Goal: Find specific page/section: Find specific page/section

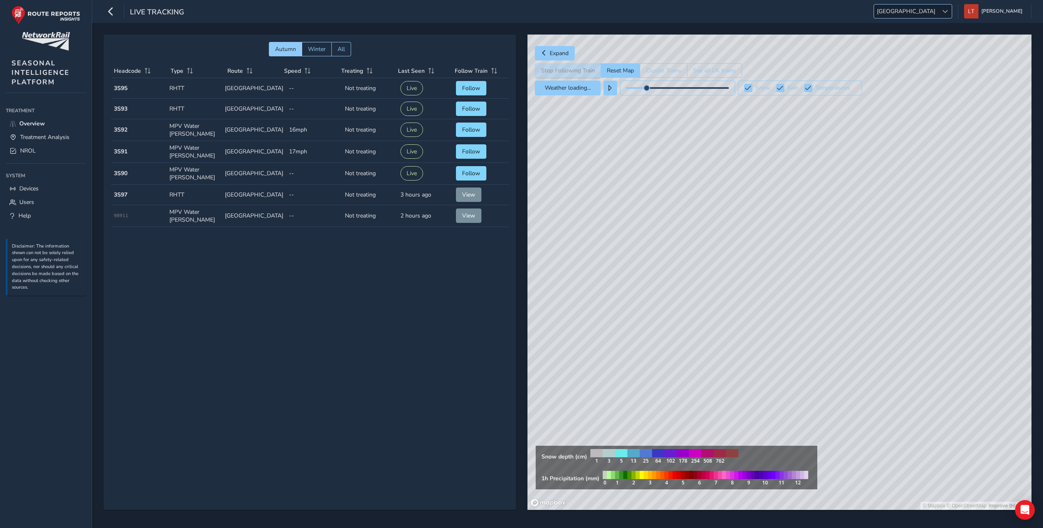
click at [952, 8] on div at bounding box center [945, 12] width 14 height 14
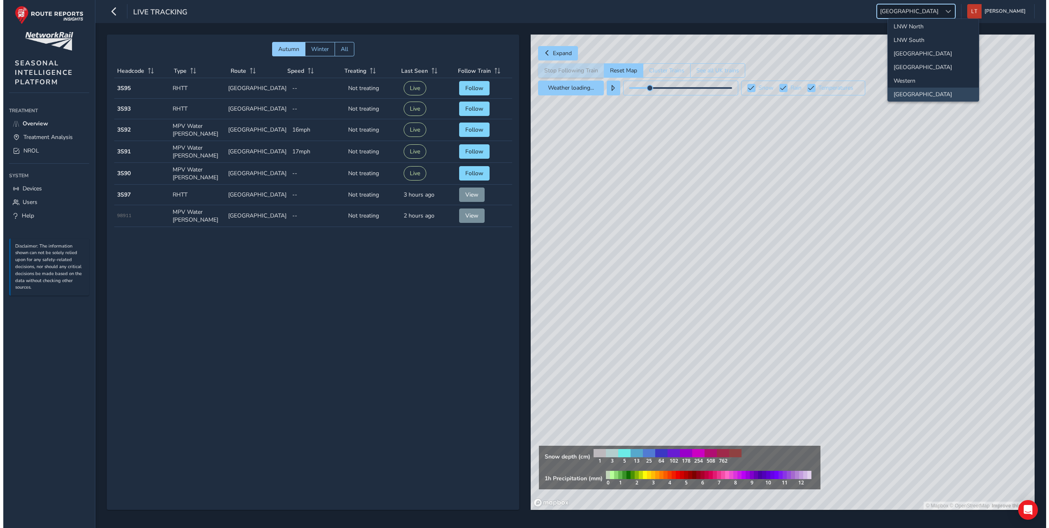
scroll to position [77, 0]
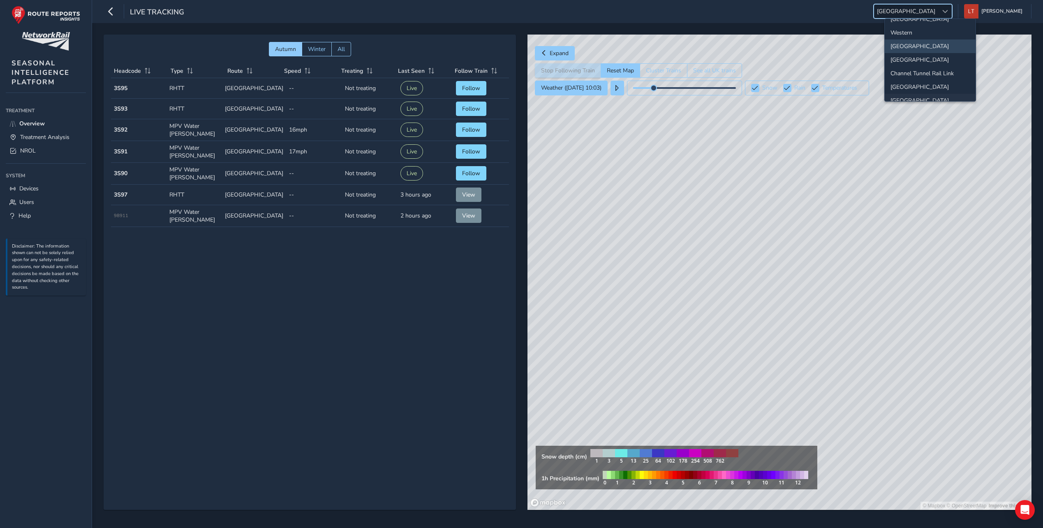
click at [934, 99] on li "[GEOGRAPHIC_DATA]" at bounding box center [930, 101] width 91 height 14
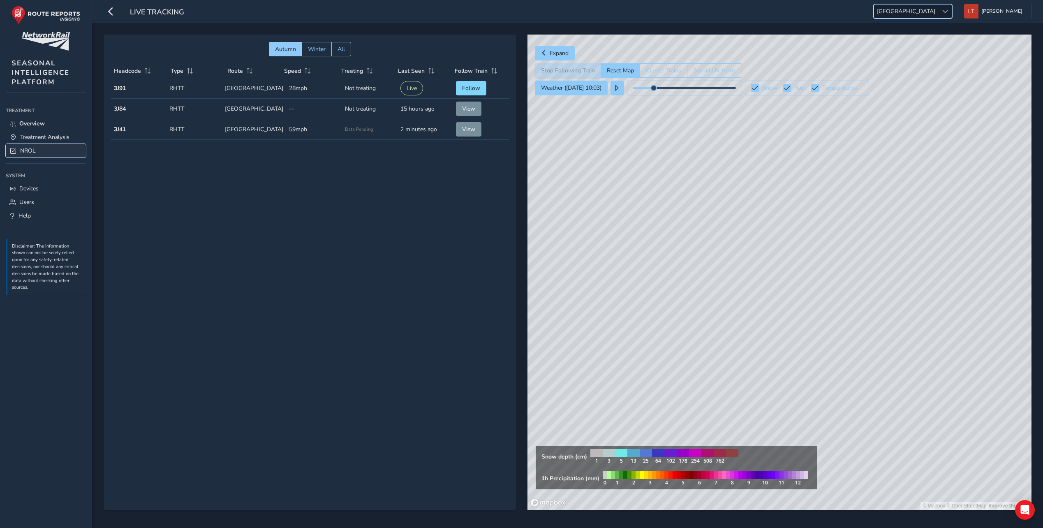
click at [37, 150] on link "NROL" at bounding box center [46, 151] width 80 height 14
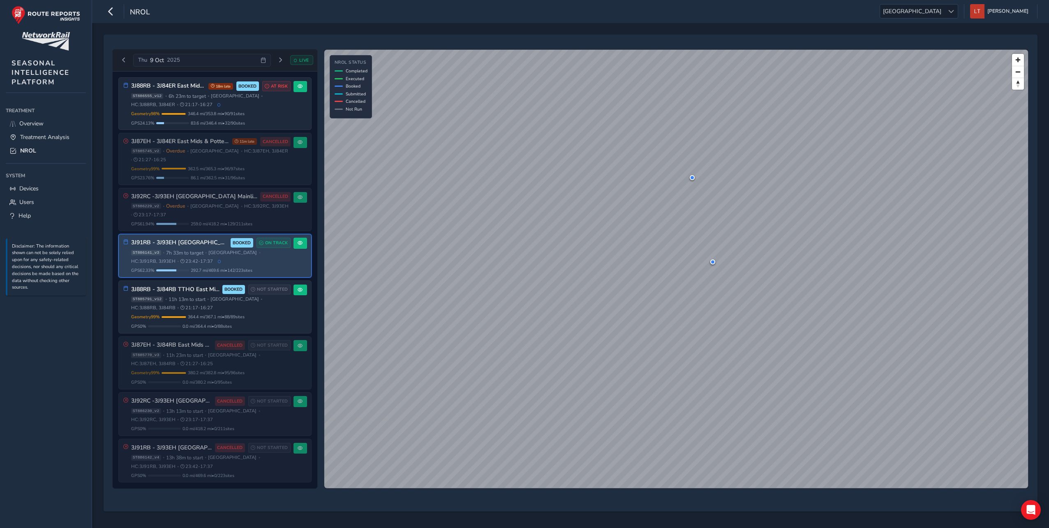
click at [205, 247] on div "3J91RB - 3J93EH Midlands Mainline South BOOKED ON TRACK" at bounding box center [210, 243] width 159 height 10
click at [296, 247] on button at bounding box center [300, 243] width 14 height 11
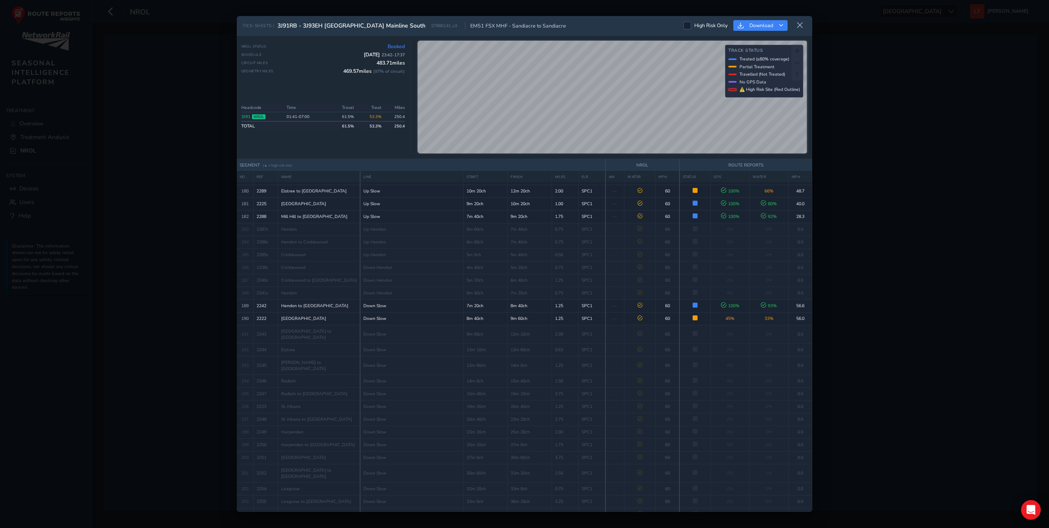
scroll to position [2523, 0]
drag, startPoint x: 812, startPoint y: 486, endPoint x: 812, endPoint y: 490, distance: 4.1
click at [812, 490] on div "TICK-SHEETS / 3J91RB - 3J93EH [GEOGRAPHIC_DATA] Mainline South ST886141_v3 EM51…" at bounding box center [524, 264] width 1049 height 528
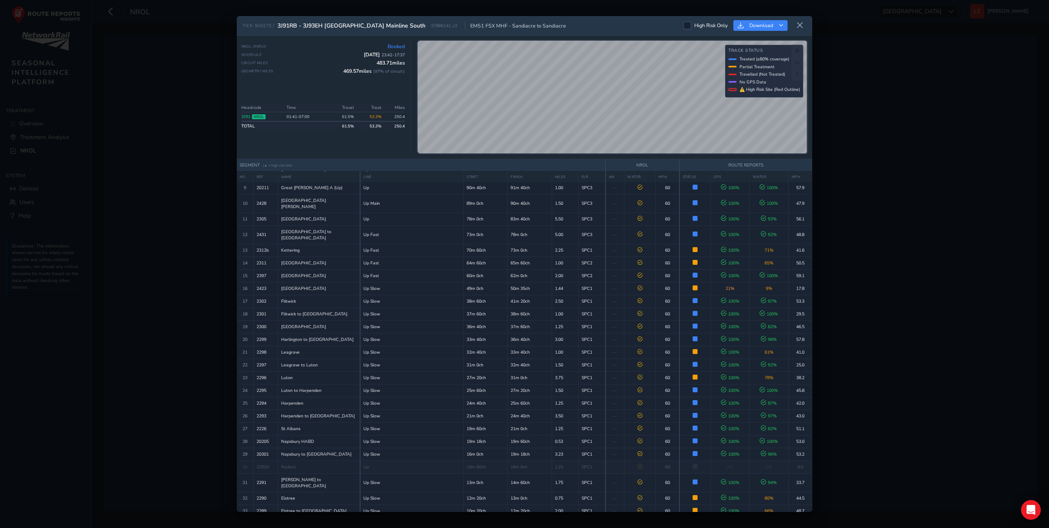
scroll to position [127, 0]
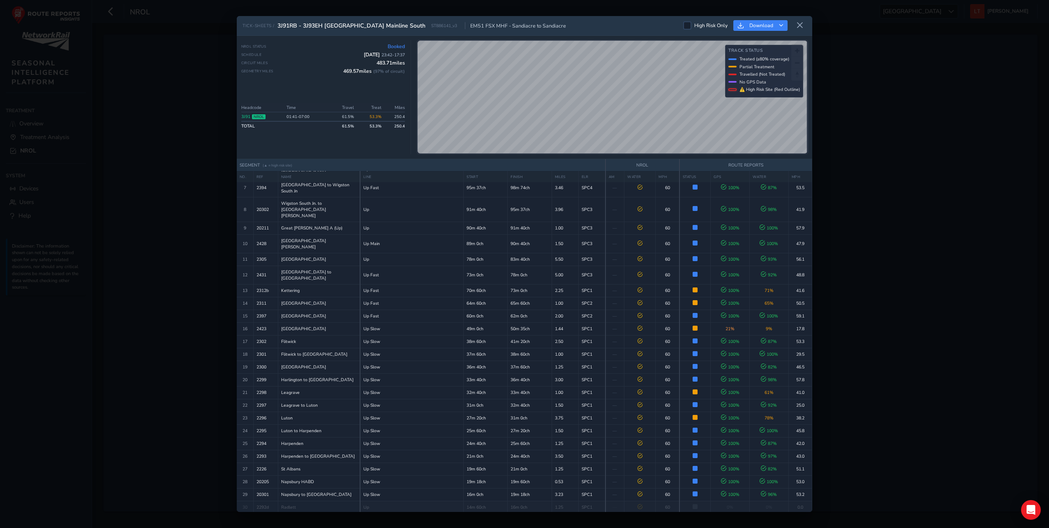
click at [888, 275] on div "TICK-SHEETS / 3J91RB - 3J93EH [GEOGRAPHIC_DATA] Mainline South ST886141_v3 EM51…" at bounding box center [524, 264] width 1049 height 528
click at [289, 27] on span "3J91RB - 3J93EH [GEOGRAPHIC_DATA] Mainline South" at bounding box center [351, 26] width 148 height 8
